Goal: Connect with others: Connect with others

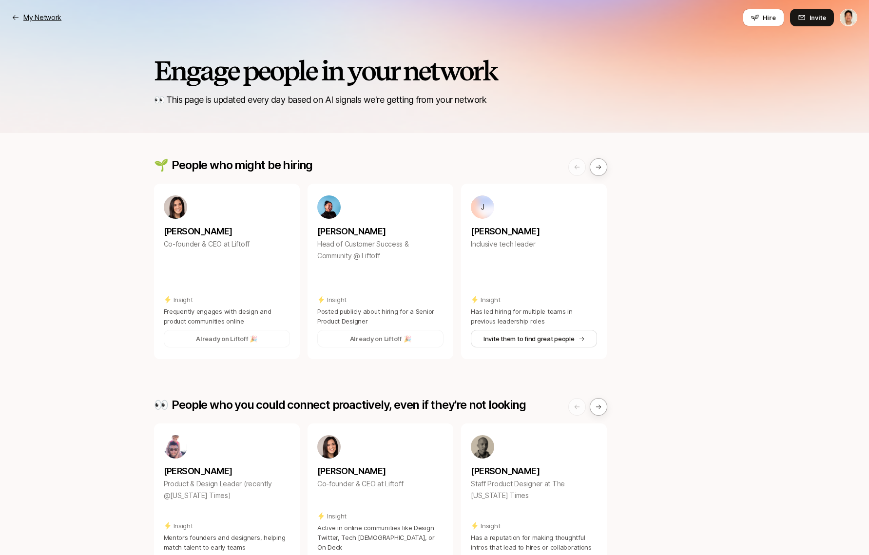
click at [54, 16] on p "My Network" at bounding box center [42, 18] width 38 height 12
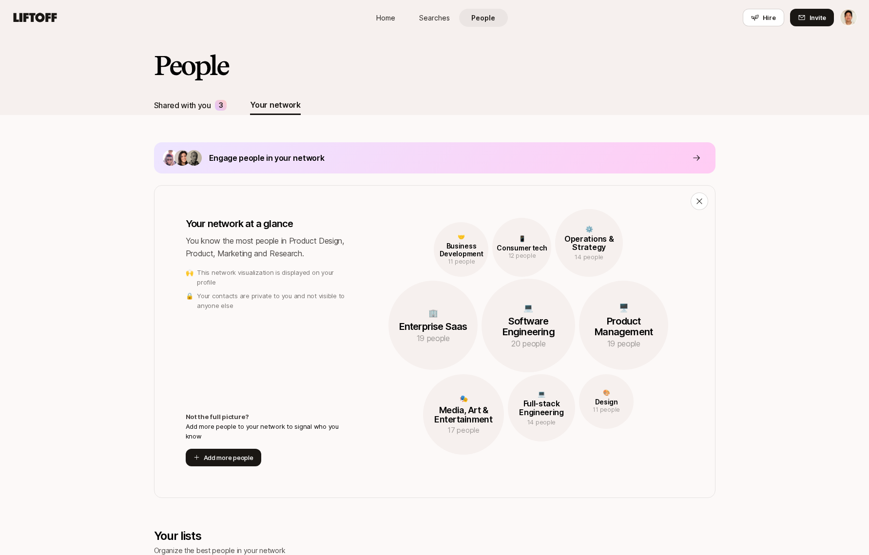
click at [190, 103] on div "Shared with you" at bounding box center [182, 105] width 57 height 13
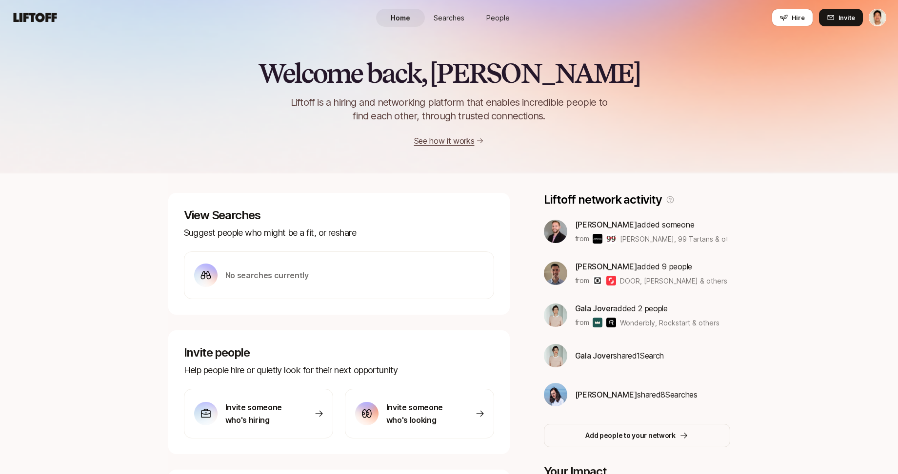
click at [509, 26] on link "People" at bounding box center [497, 18] width 49 height 18
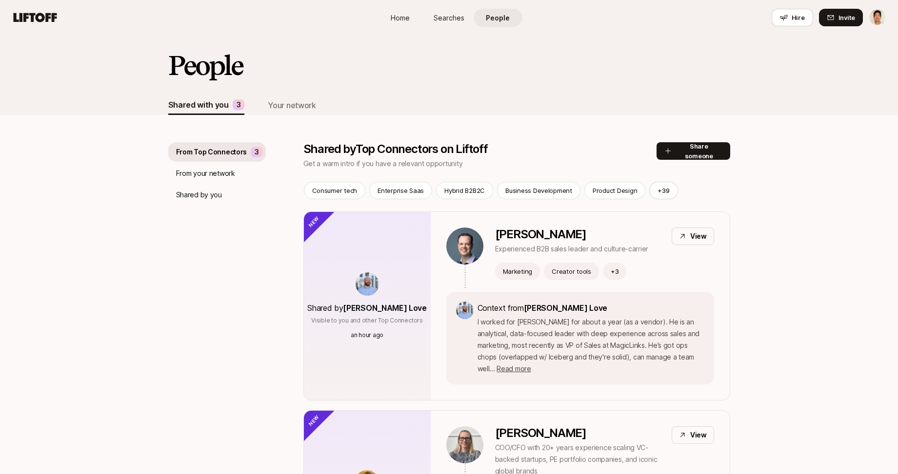
click at [229, 177] on p "From your network" at bounding box center [205, 174] width 59 height 12
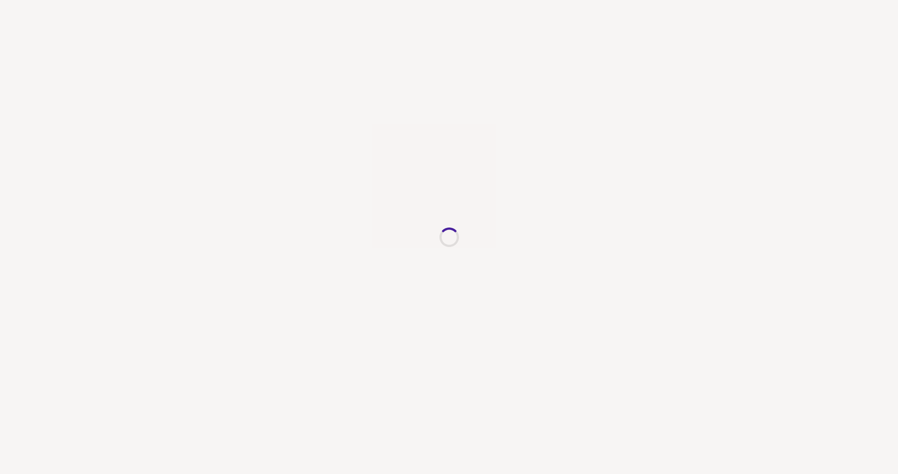
click at [318, 155] on div at bounding box center [449, 237] width 898 height 474
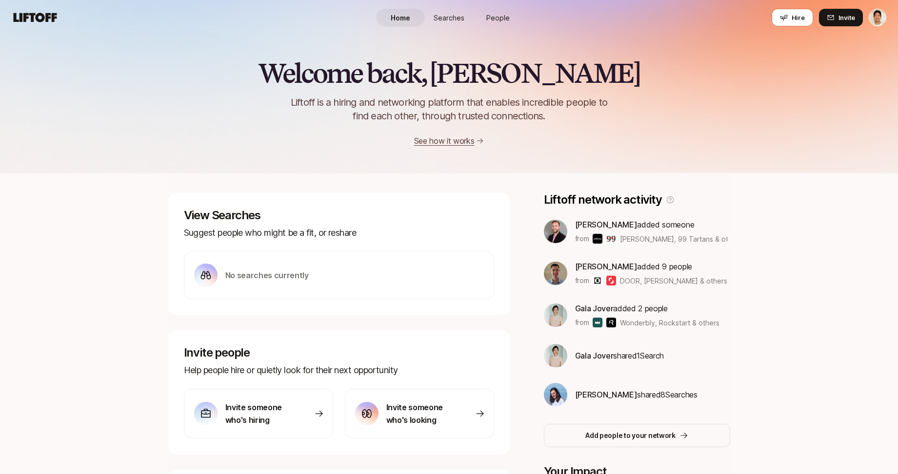
click at [496, 19] on span "People" at bounding box center [497, 18] width 23 height 10
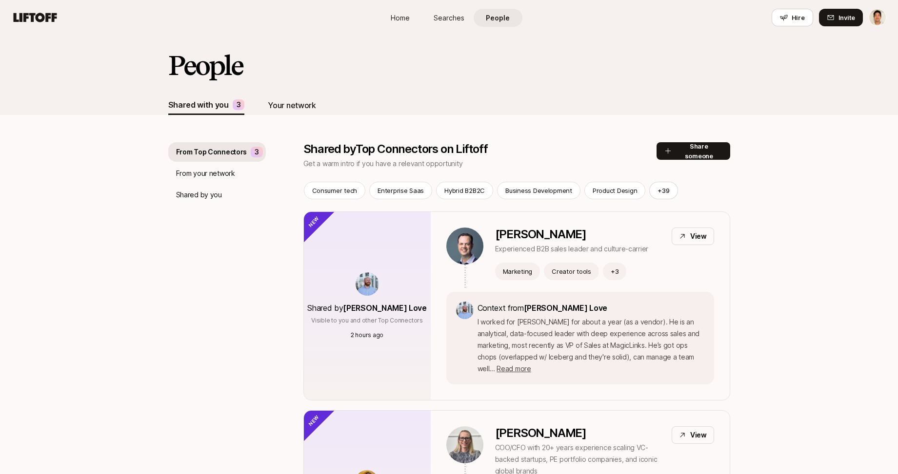
click at [300, 108] on div "Your network" at bounding box center [292, 105] width 48 height 13
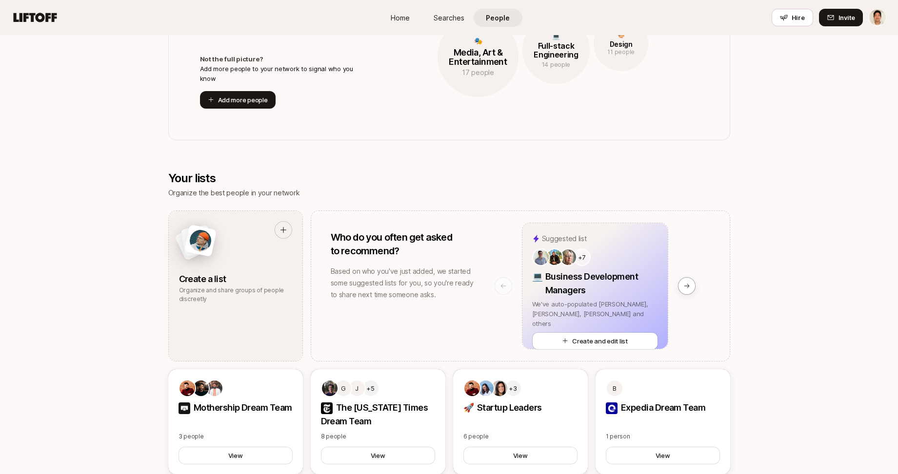
scroll to position [366, 0]
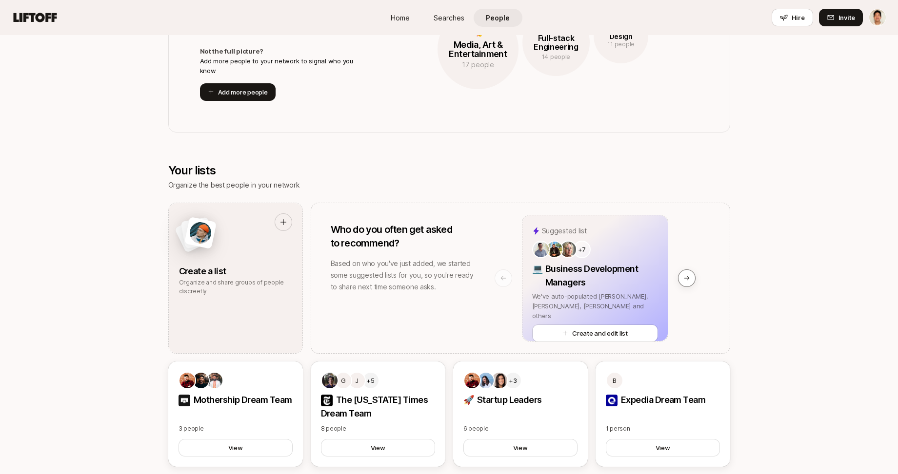
click at [687, 278] on icon at bounding box center [686, 278] width 7 height 7
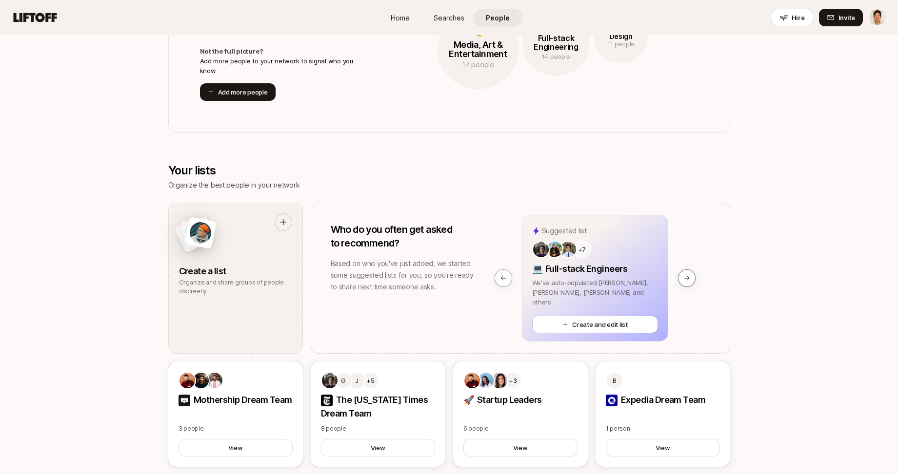
click at [687, 278] on icon at bounding box center [686, 278] width 7 height 7
click at [502, 276] on icon at bounding box center [502, 278] width 5 height 4
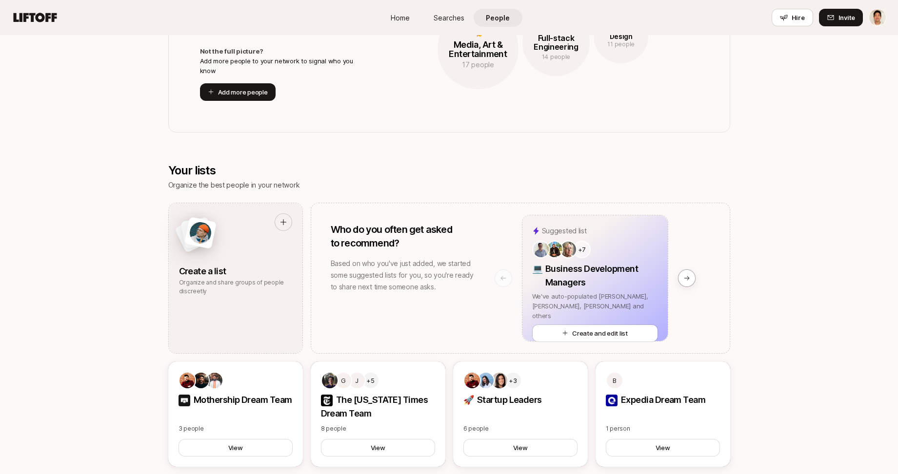
click at [502, 276] on icon at bounding box center [502, 278] width 5 height 4
click at [686, 271] on button at bounding box center [687, 279] width 18 height 18
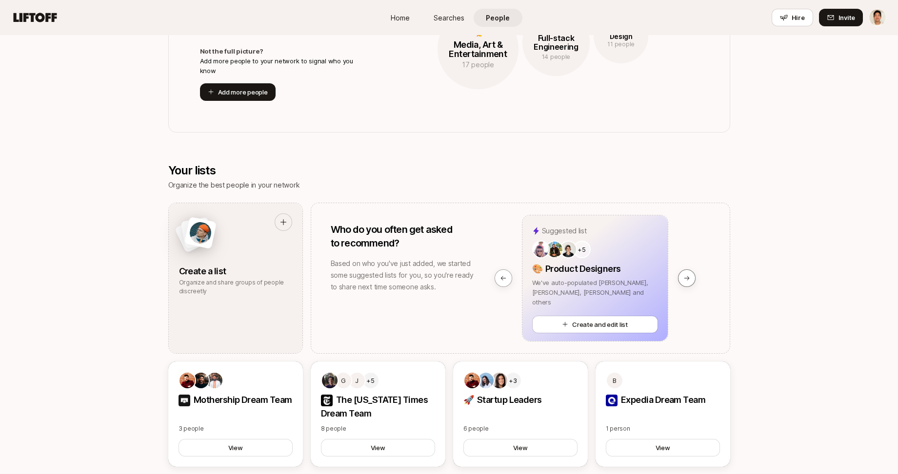
click at [686, 271] on button at bounding box center [687, 279] width 18 height 18
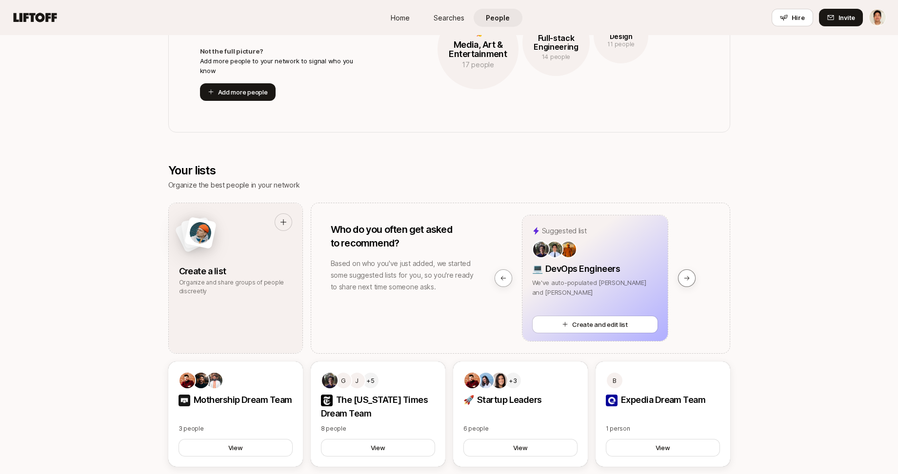
click at [686, 271] on button at bounding box center [687, 279] width 18 height 18
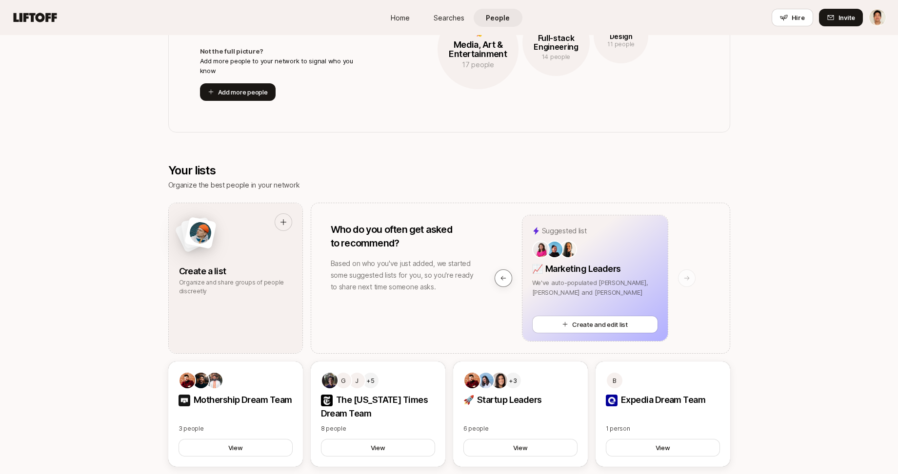
click at [498, 280] on button at bounding box center [503, 279] width 18 height 18
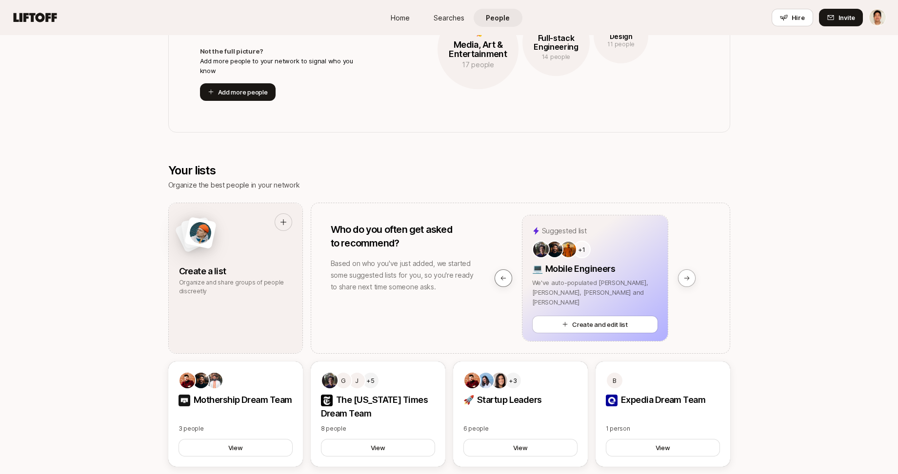
click at [498, 280] on button at bounding box center [503, 279] width 18 height 18
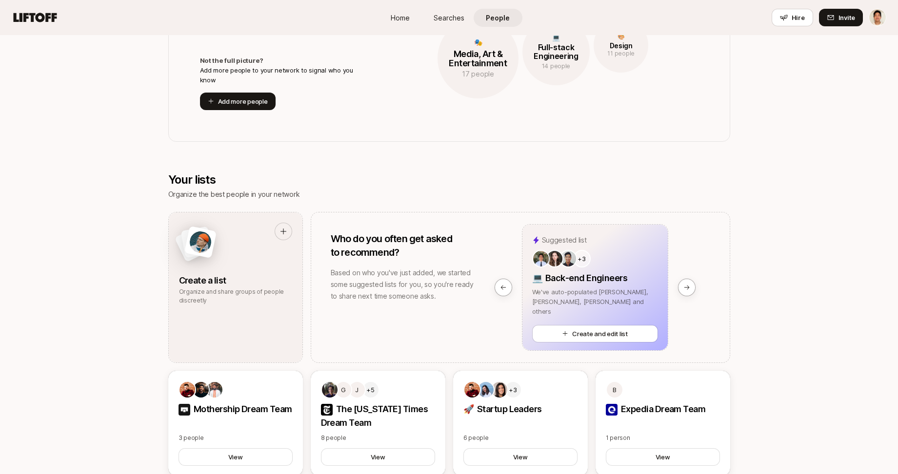
click at [688, 286] on icon at bounding box center [686, 287] width 7 height 7
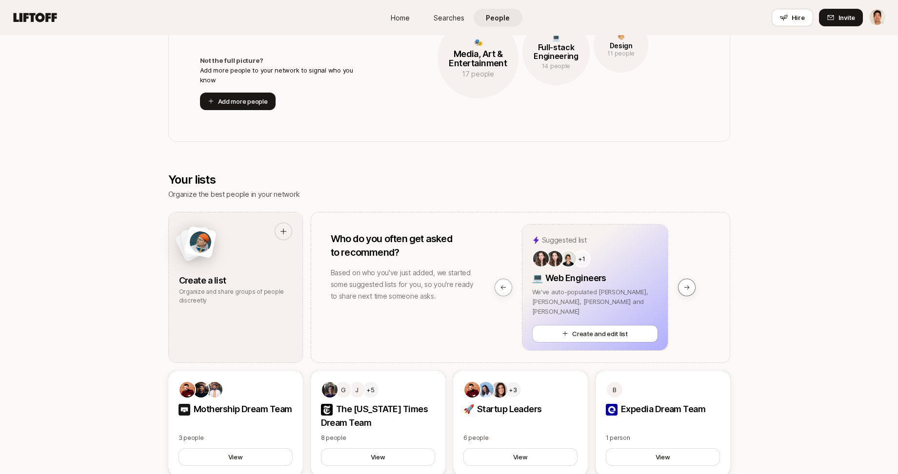
click at [688, 286] on icon at bounding box center [686, 287] width 7 height 7
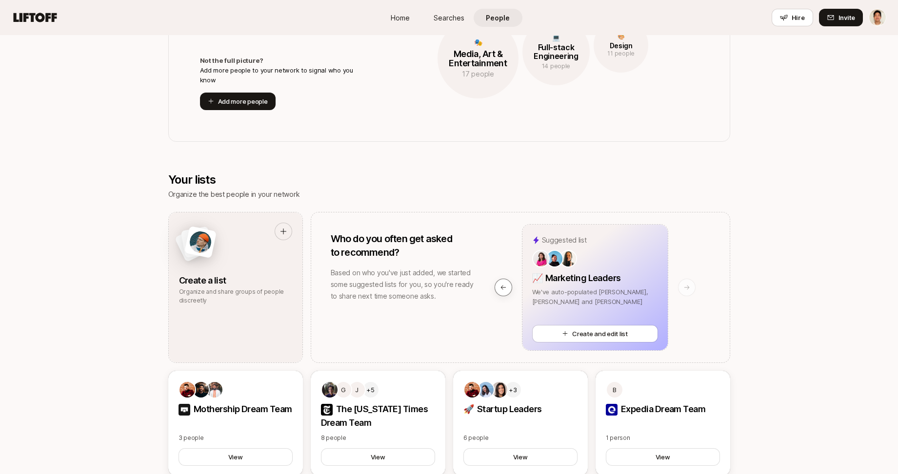
click at [505, 290] on icon at bounding box center [503, 287] width 7 height 7
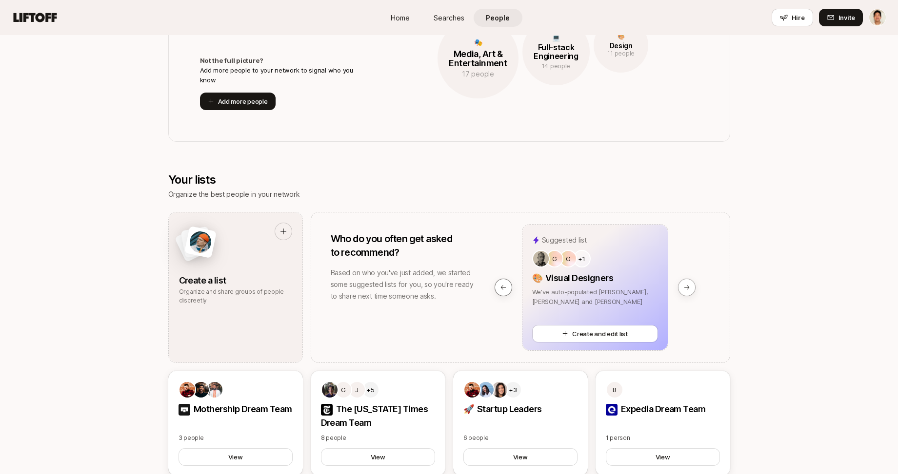
click at [505, 290] on icon at bounding box center [503, 287] width 7 height 7
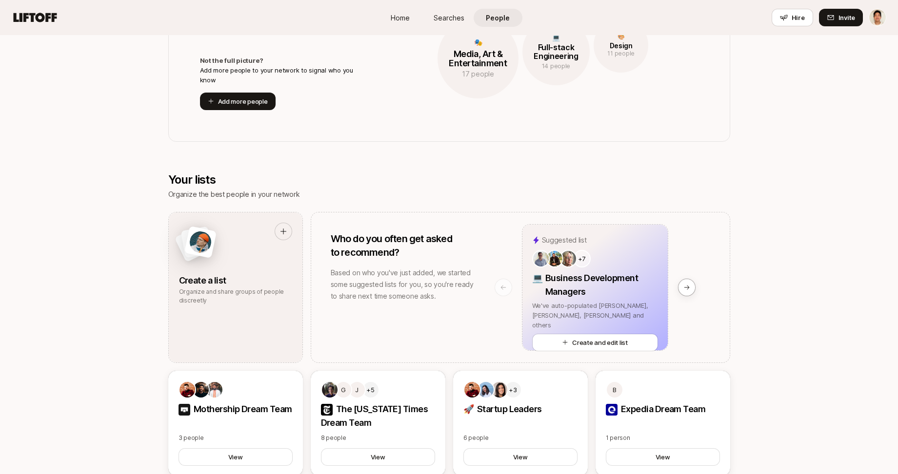
click at [505, 290] on icon at bounding box center [503, 287] width 7 height 7
click at [681, 290] on button at bounding box center [687, 288] width 18 height 18
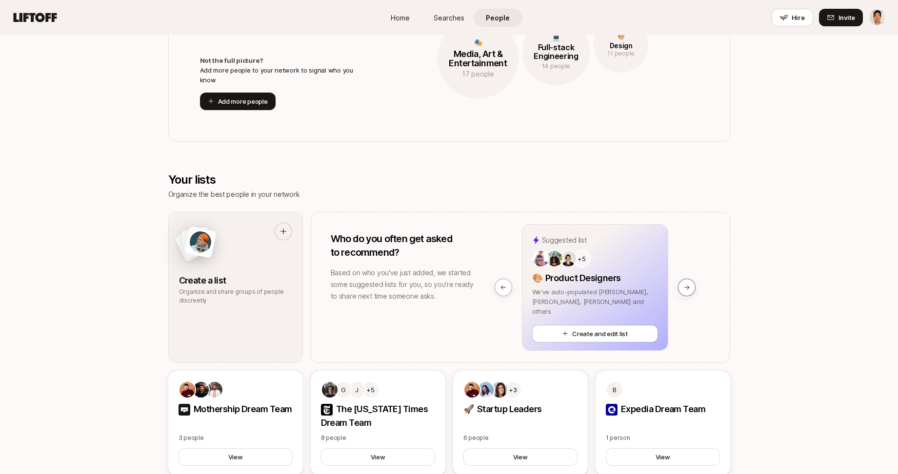
click at [681, 290] on button at bounding box center [687, 288] width 18 height 18
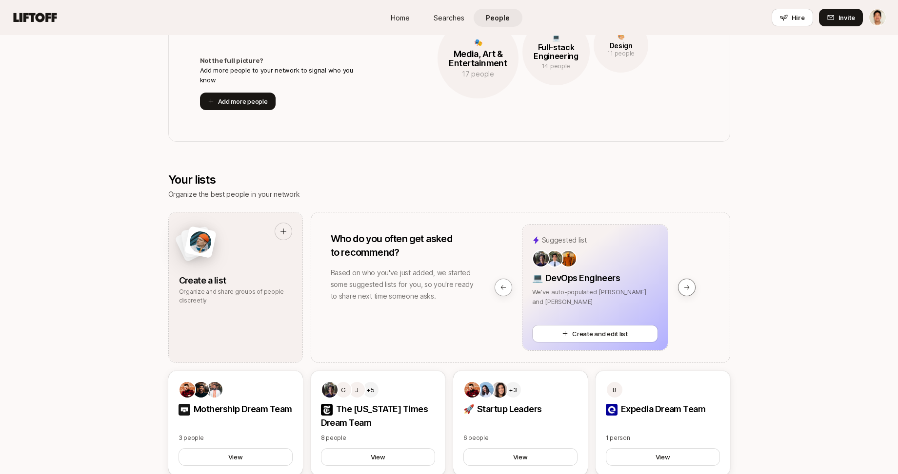
click at [681, 290] on button at bounding box center [687, 288] width 18 height 18
click at [500, 287] on icon at bounding box center [503, 287] width 7 height 7
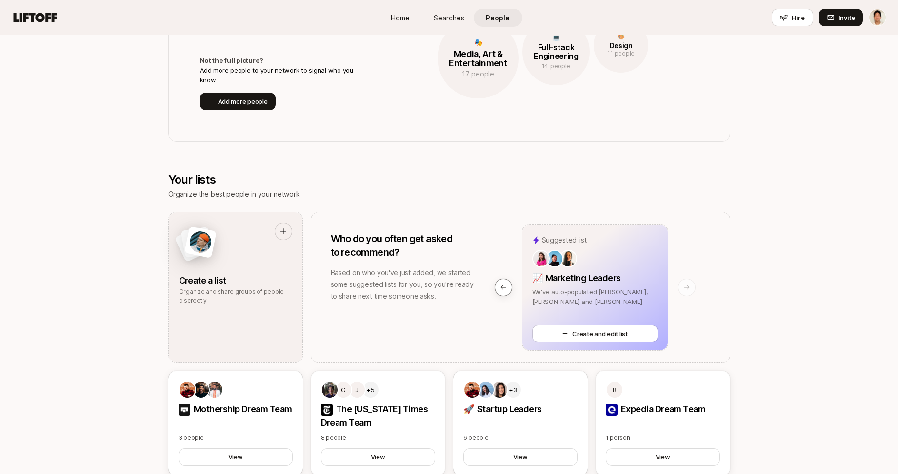
click at [500, 287] on icon at bounding box center [503, 287] width 7 height 7
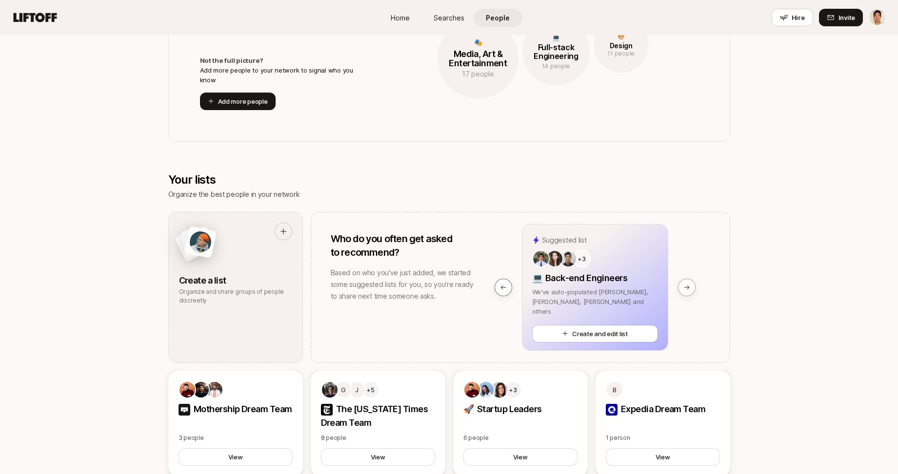
click at [500, 287] on icon at bounding box center [503, 287] width 7 height 7
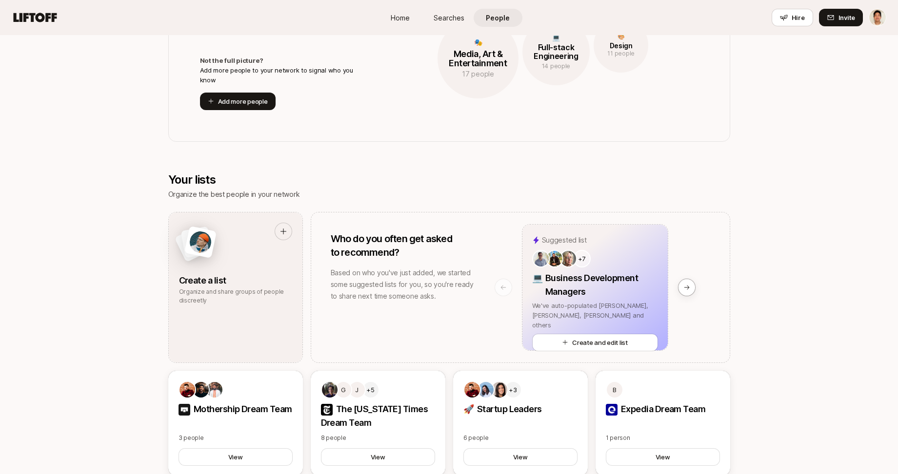
click at [500, 287] on icon at bounding box center [503, 287] width 7 height 7
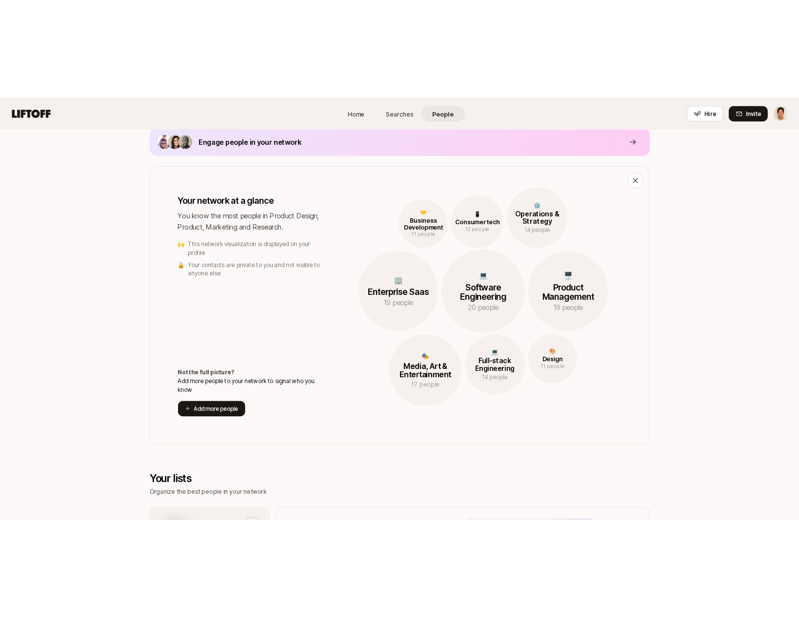
scroll to position [0, 0]
